Goal: Book appointment/travel/reservation

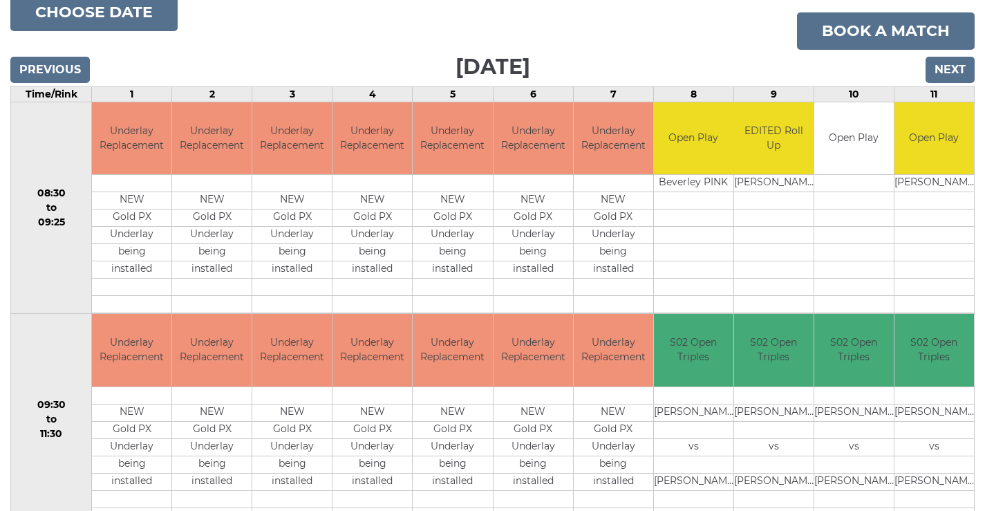
scroll to position [53, 0]
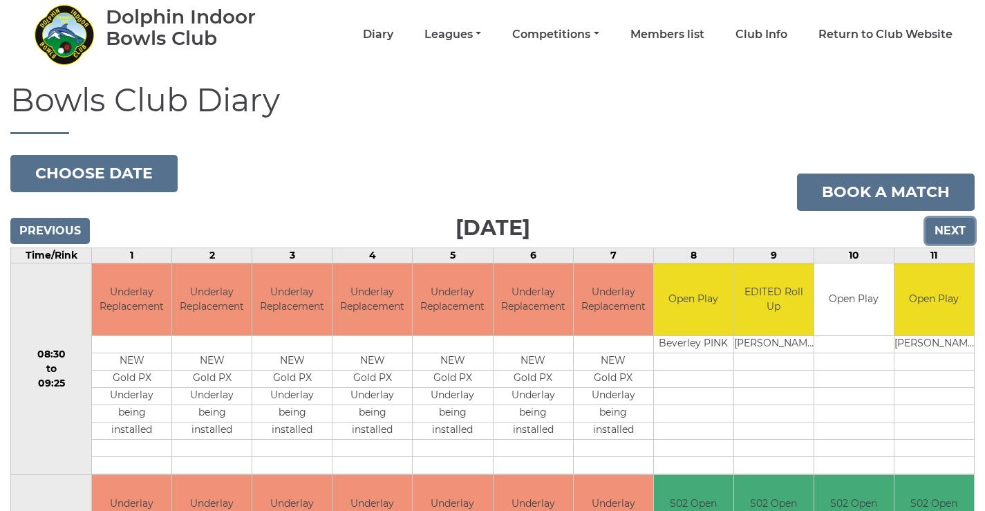
click at [933, 236] on input "Next" at bounding box center [949, 231] width 49 height 26
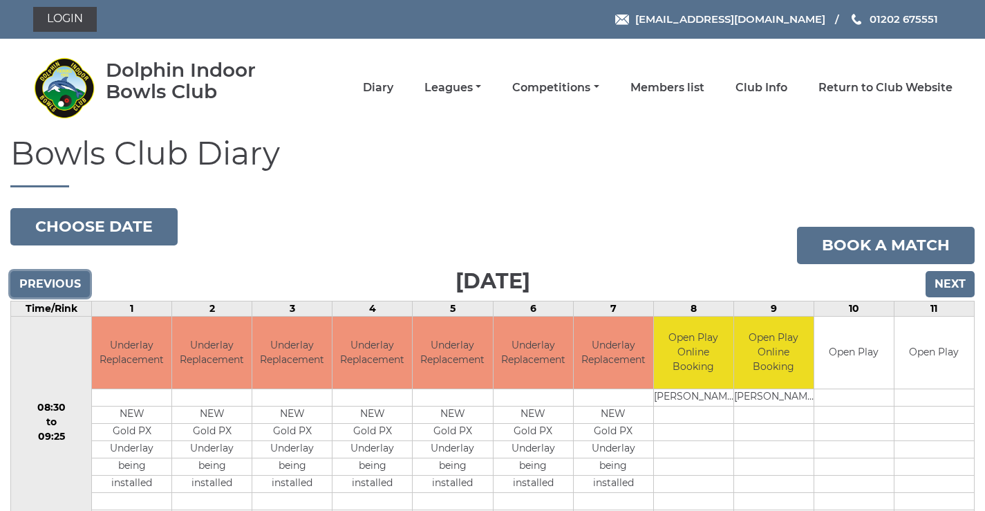
click at [57, 285] on input "Previous" at bounding box center [49, 284] width 79 height 26
